Goal: Check status

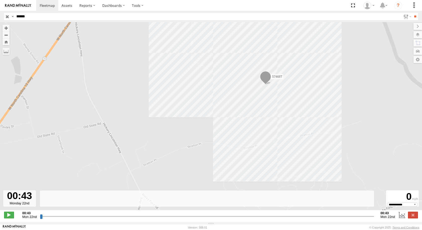
select select "**********"
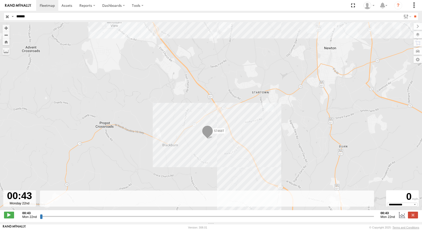
click at [8, 17] on input "button" at bounding box center [7, 16] width 7 height 7
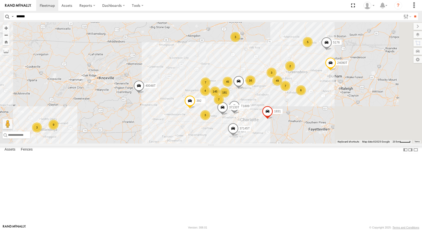
drag, startPoint x: 295, startPoint y: 156, endPoint x: 234, endPoint y: 171, distance: 63.1
click at [229, 143] on div "5369 40034T T3204 5275 7768T 40028T 1831 40022T 87121T T1812 BAD 305436 37122T …" at bounding box center [211, 82] width 422 height 121
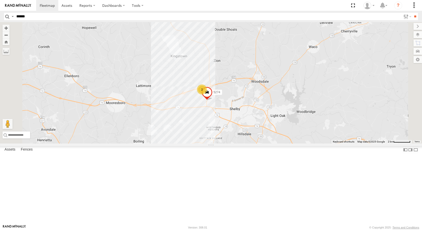
drag, startPoint x: 252, startPoint y: 111, endPoint x: 253, endPoint y: 179, distance: 68.4
click at [250, 143] on div "5369 40034T T3204 5275 7768T 40028T 1831 40022T 87121T T1812 BAD 305436 37122T …" at bounding box center [211, 82] width 422 height 121
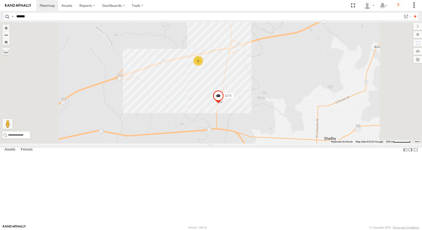
click at [259, 109] on div "5369 40034T T3204 5275 7768T 40028T 1831 40022T 87121T T1812 BAD 305436 37122T …" at bounding box center [211, 82] width 422 height 121
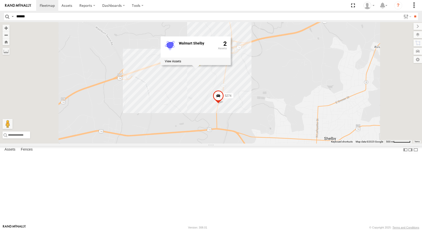
click at [270, 114] on div "5369 40034T T3204 5275 7768T 40028T 1831 40022T 87121T T1812 BAD 305436 37122T …" at bounding box center [211, 82] width 422 height 121
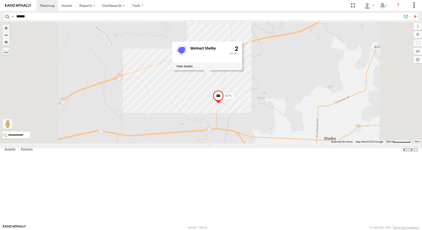
click at [254, 113] on div "5369 40034T T3204 5275 7768T 40028T 1831 40022T 87121T T1812 BAD 305436 37122T …" at bounding box center [211, 82] width 422 height 121
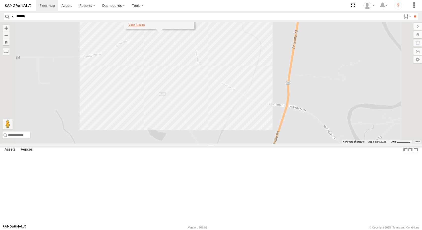
click at [145, 27] on label at bounding box center [136, 25] width 16 height 4
click at [0, 0] on label "Close" at bounding box center [0, 0] width 0 height 0
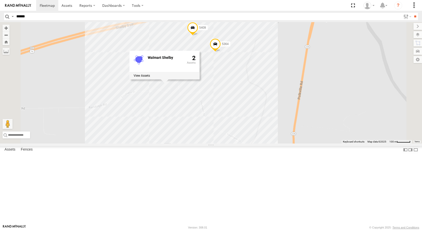
drag, startPoint x: 265, startPoint y: 208, endPoint x: 269, endPoint y: 231, distance: 23.5
click at [269, 230] on html at bounding box center [211, 115] width 422 height 230
